Goal: Browse casually

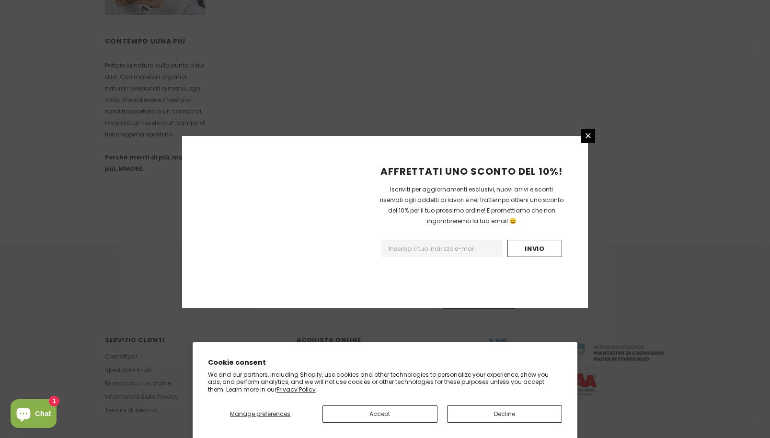
scroll to position [544, 0]
